Goal: Browse casually: Explore the website without a specific task or goal

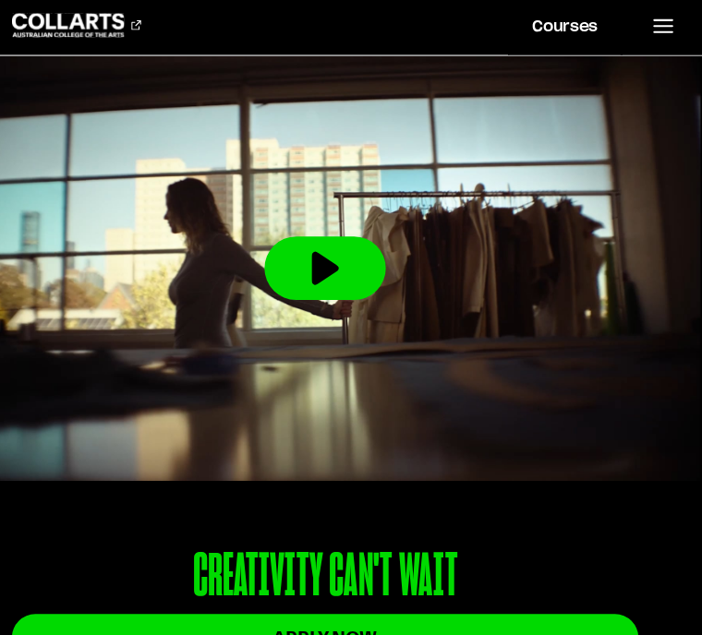
click at [322, 251] on button at bounding box center [351, 252] width 113 height 59
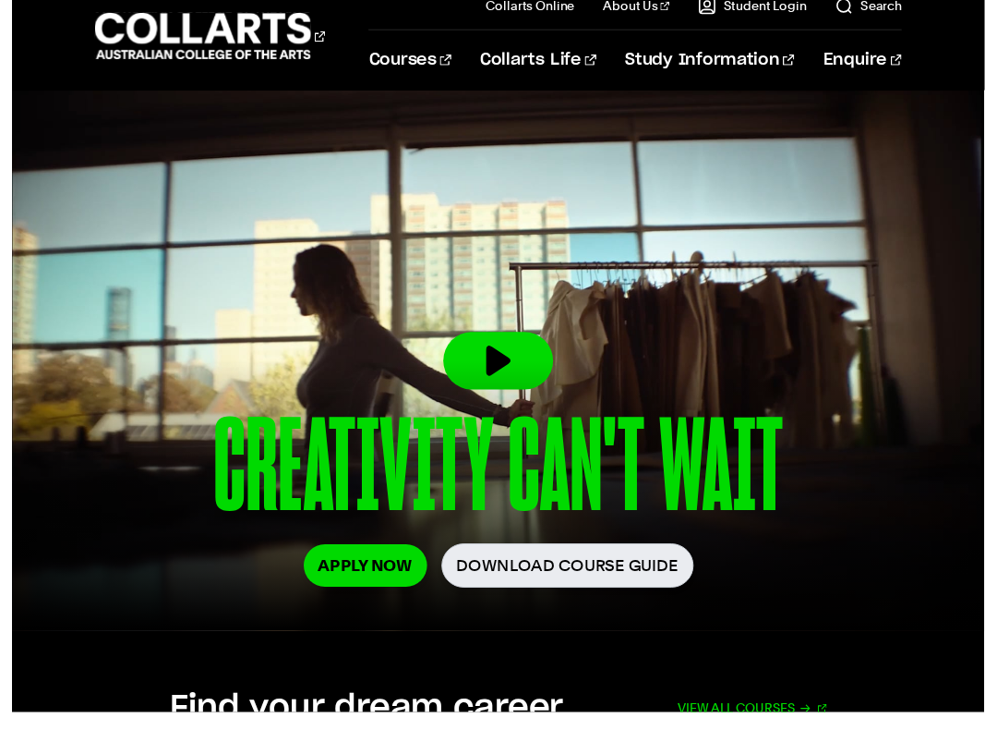
scroll to position [18, 0]
